Goal: Task Accomplishment & Management: Manage account settings

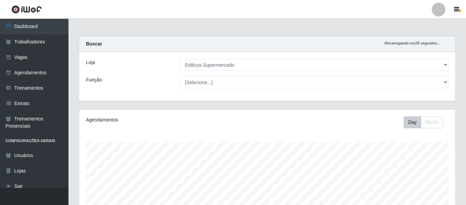
select select "460"
click at [436, 16] on div at bounding box center [438, 10] width 14 height 14
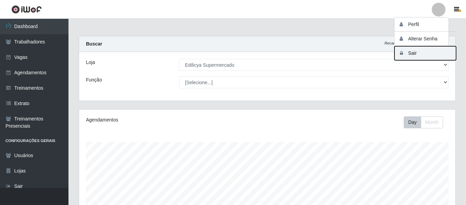
click at [409, 55] on button "Sair" at bounding box center [425, 53] width 62 height 14
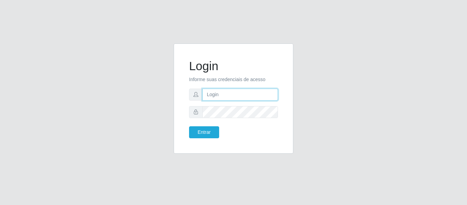
type input "camila@edilicya"
